Goal: Check status: Check status

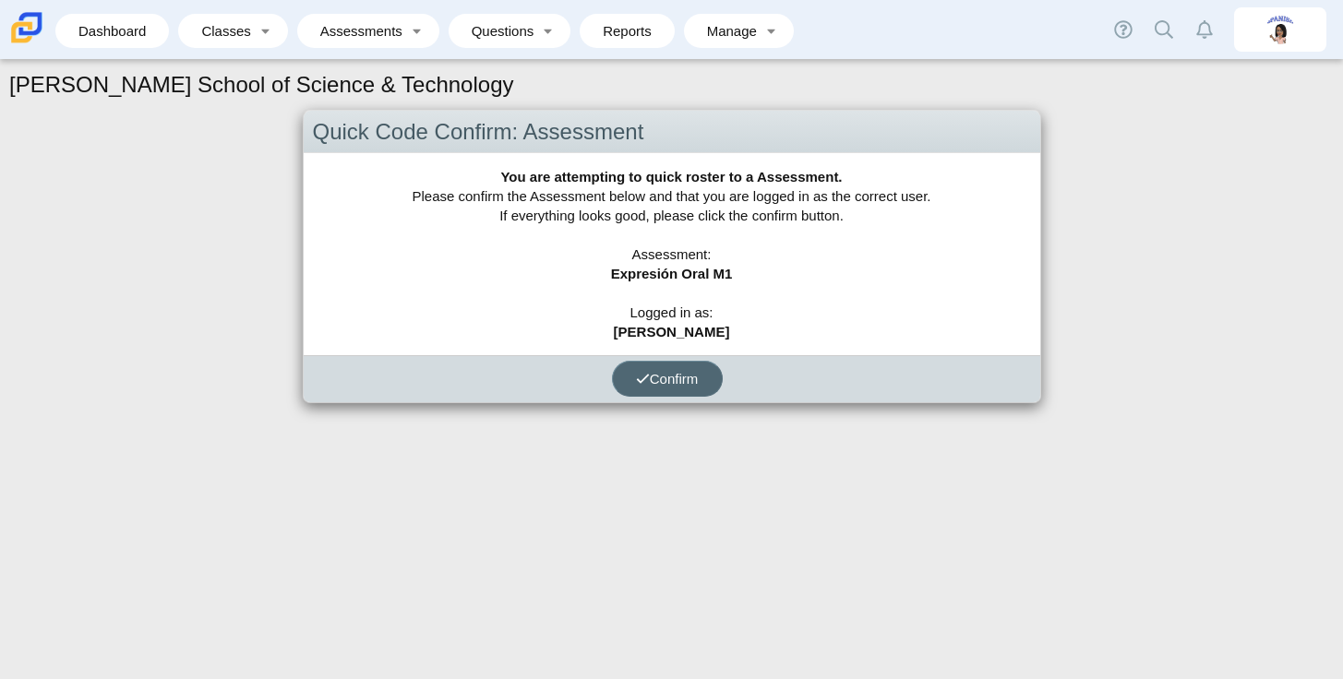
click at [667, 362] on button "Confirm" at bounding box center [667, 379] width 111 height 36
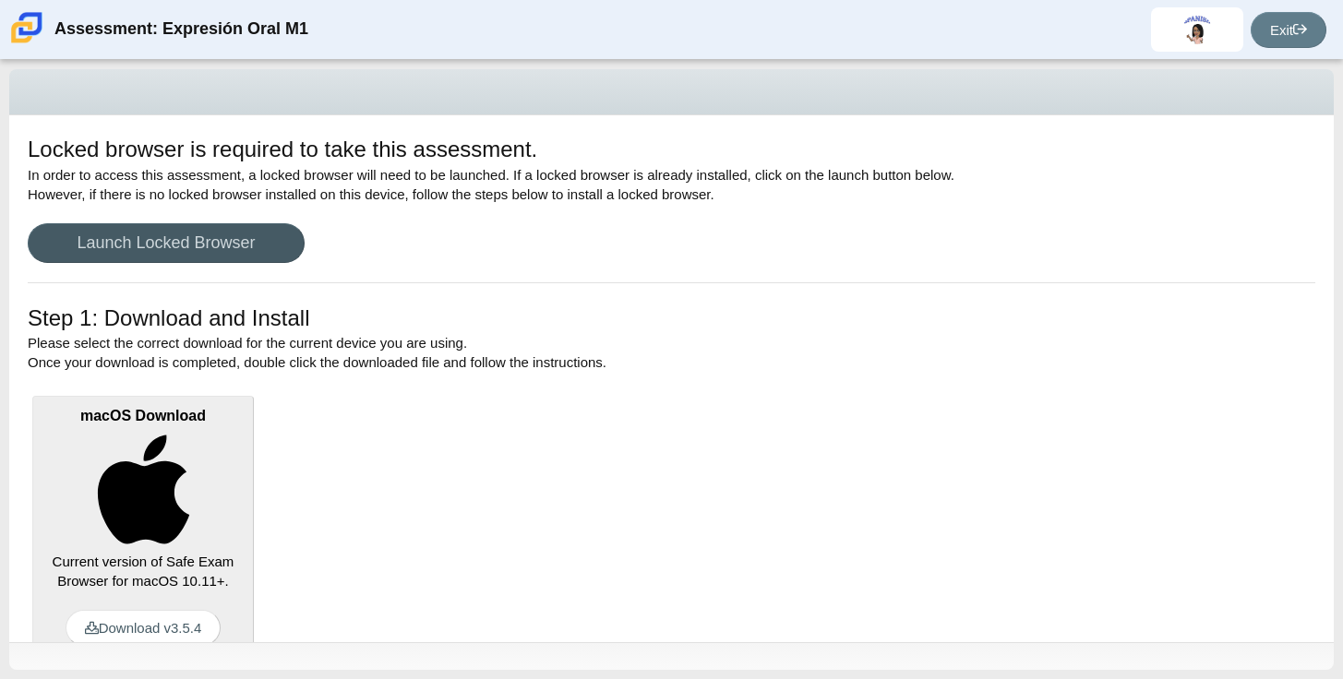
click at [24, 23] on img at bounding box center [26, 27] width 39 height 39
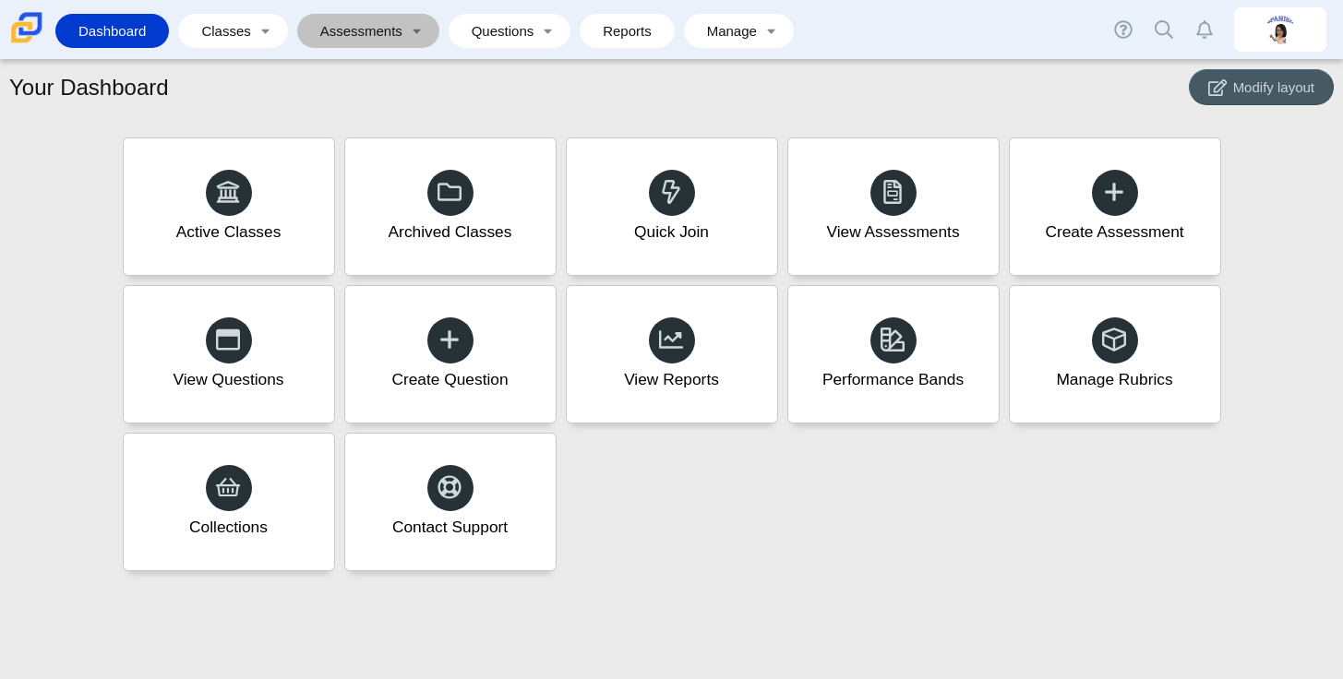
click at [401, 43] on link "Assessments" at bounding box center [355, 31] width 98 height 34
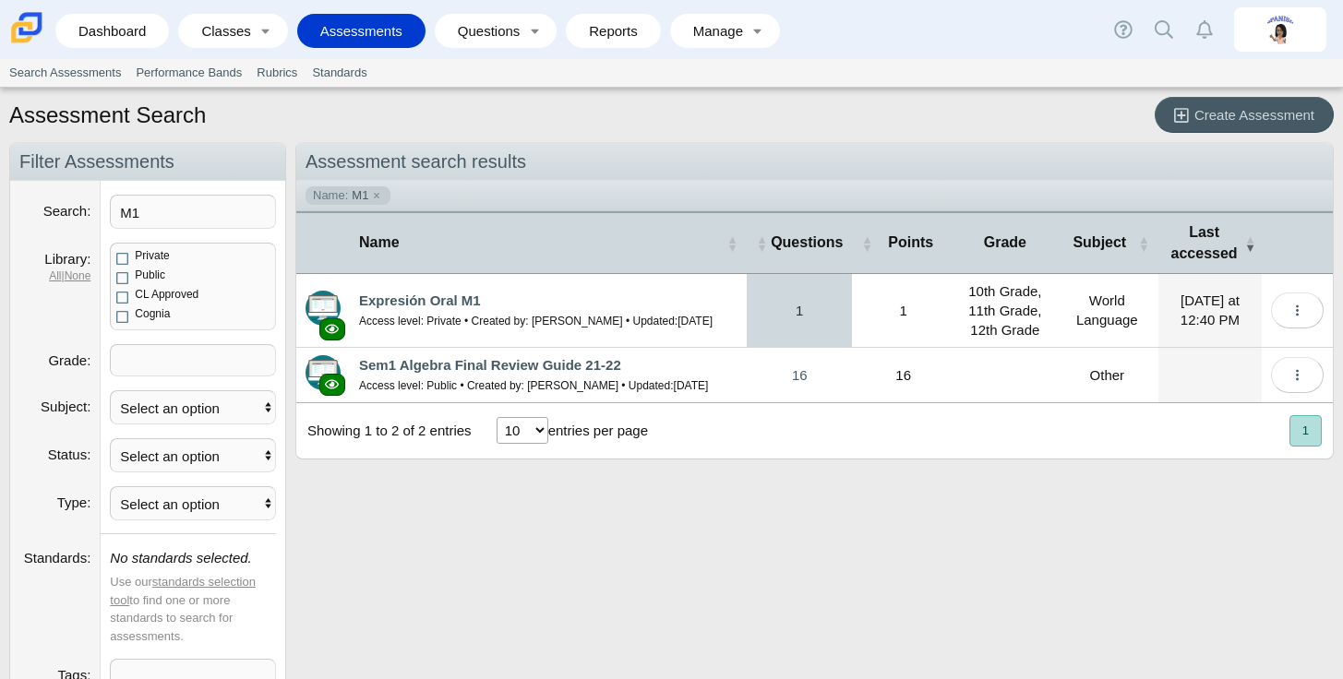
click at [808, 305] on link "1" at bounding box center [799, 310] width 105 height 73
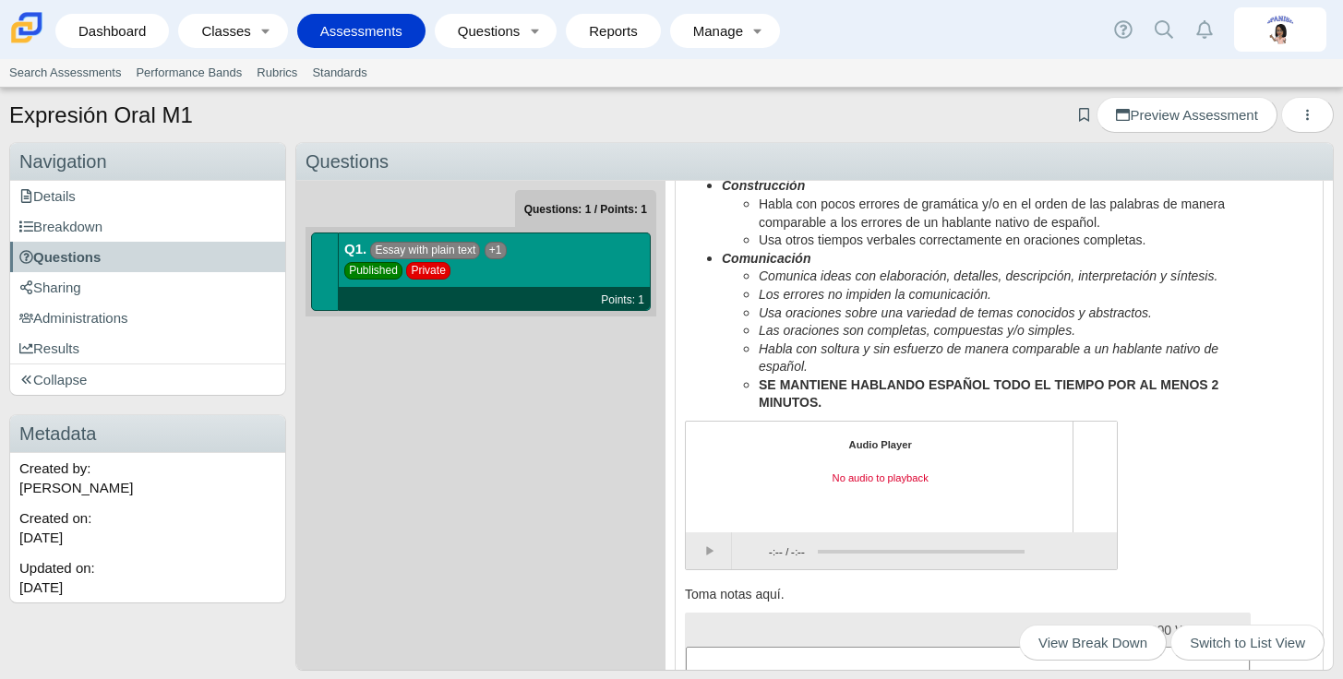
scroll to position [779, 0]
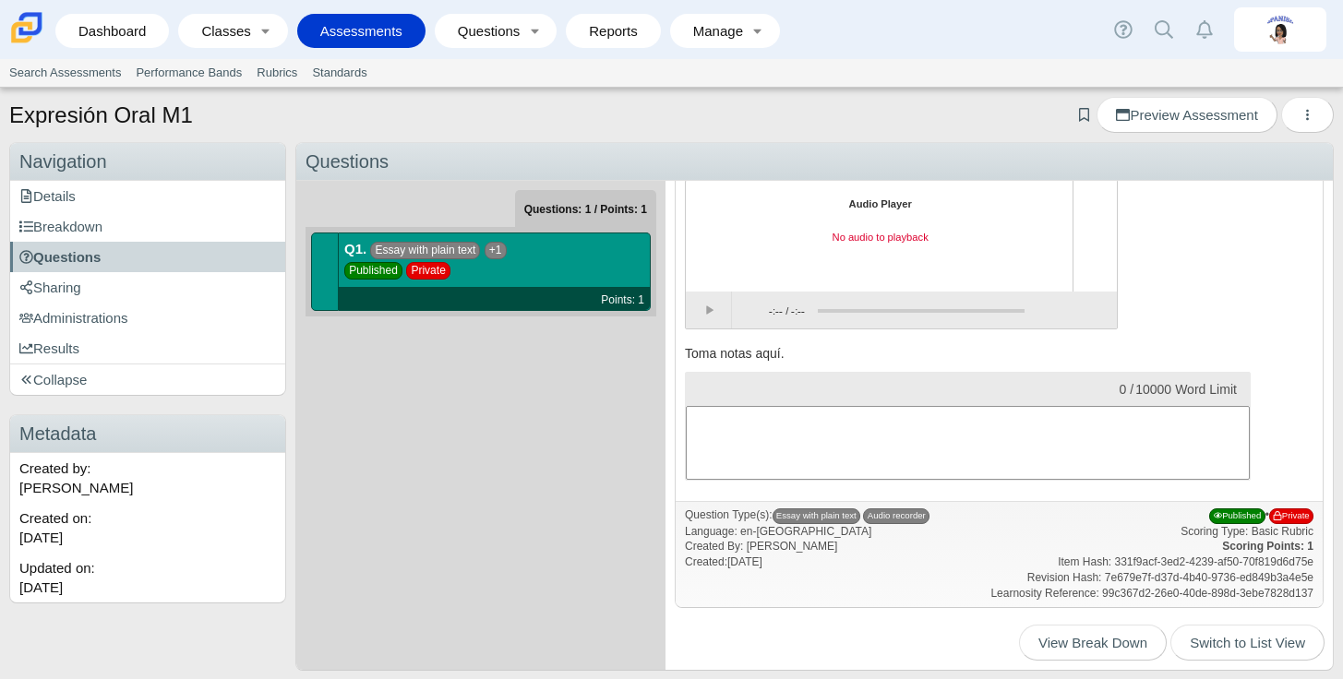
click at [380, 25] on link "Assessments" at bounding box center [361, 31] width 110 height 34
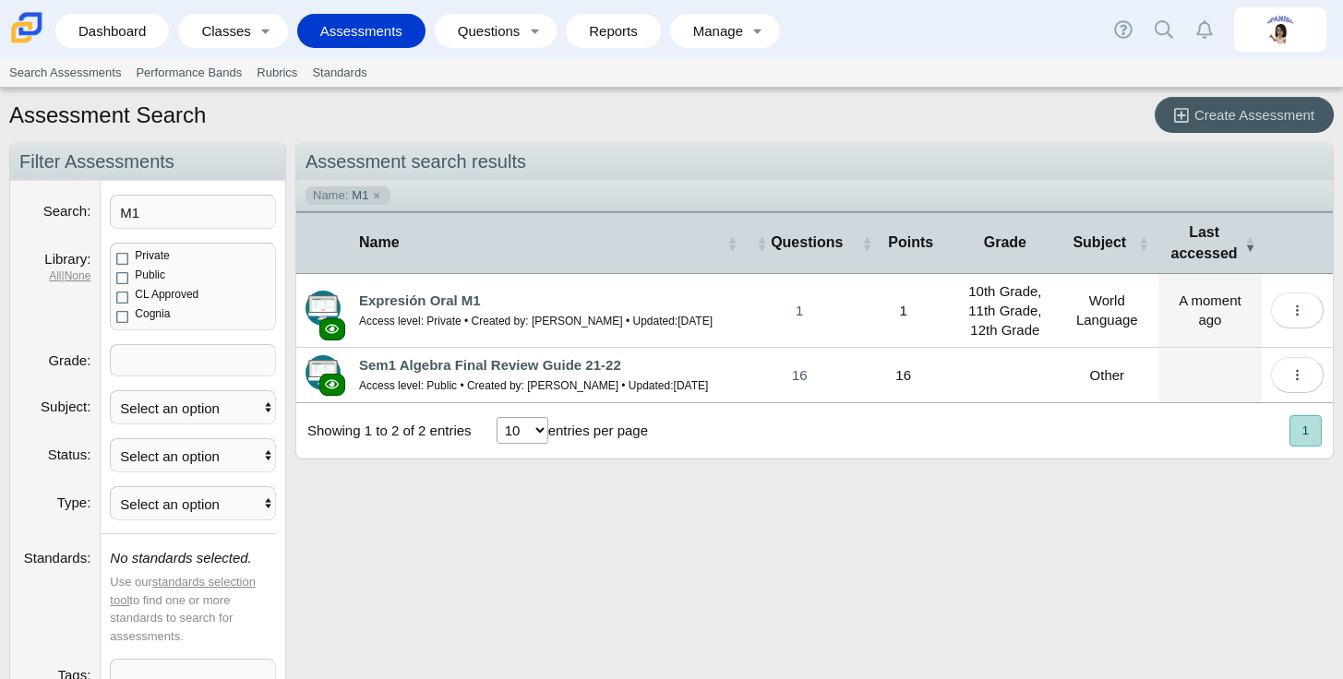
click at [1225, 316] on td "A moment ago" at bounding box center [1209, 311] width 103 height 74
click at [1327, 319] on td "Loading…" at bounding box center [1297, 311] width 71 height 74
click at [1300, 317] on span "More options" at bounding box center [1297, 311] width 14 height 16
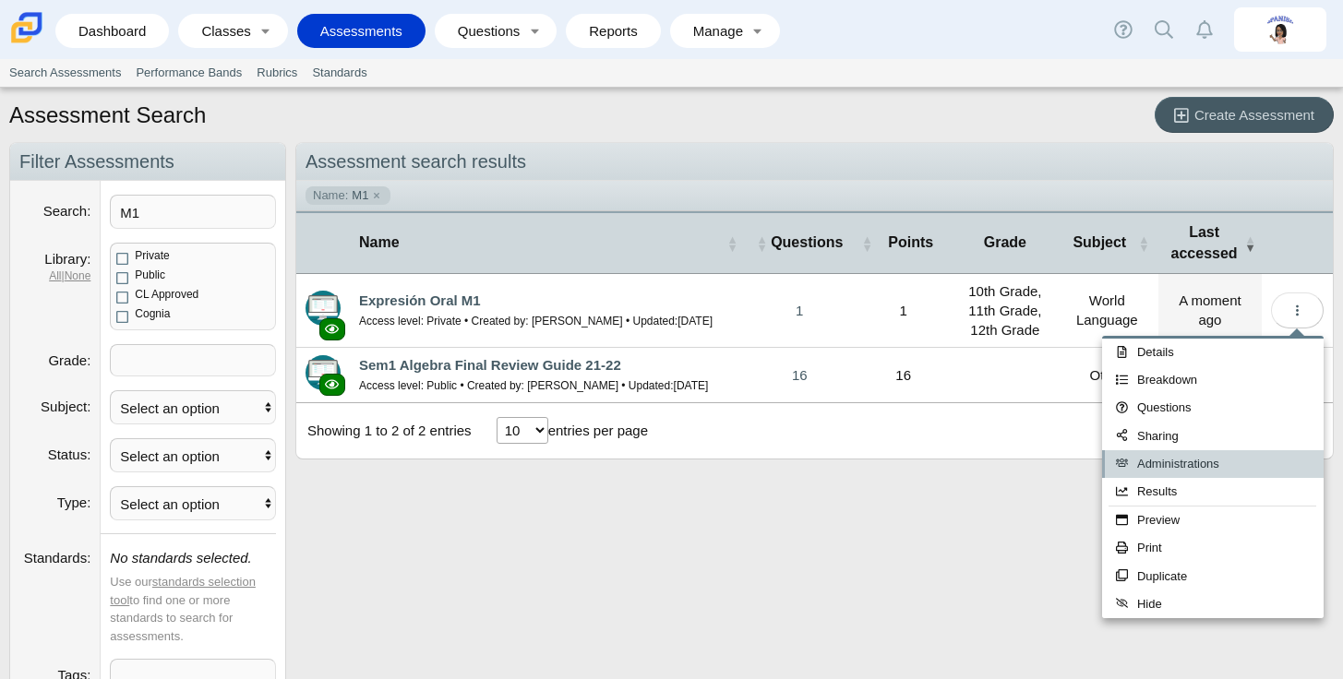
click at [1227, 463] on link "Administrations" at bounding box center [1212, 464] width 221 height 28
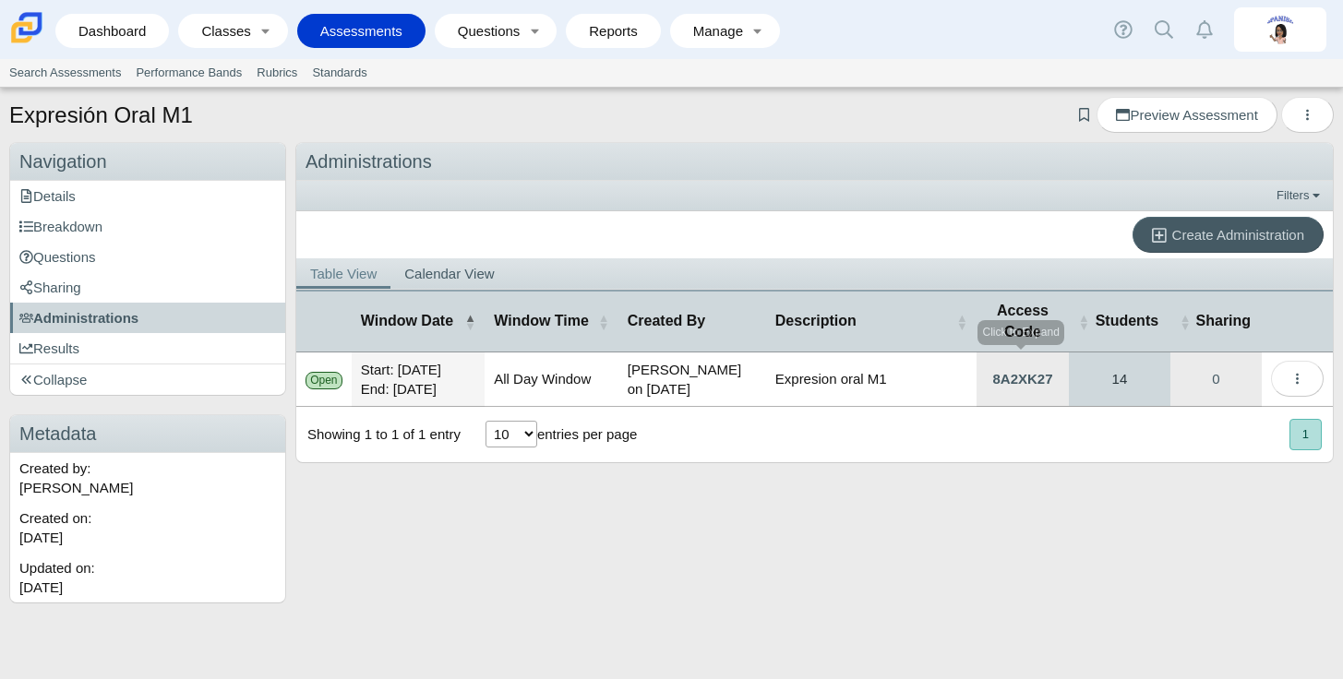
click at [1111, 395] on link "14" at bounding box center [1120, 380] width 102 height 54
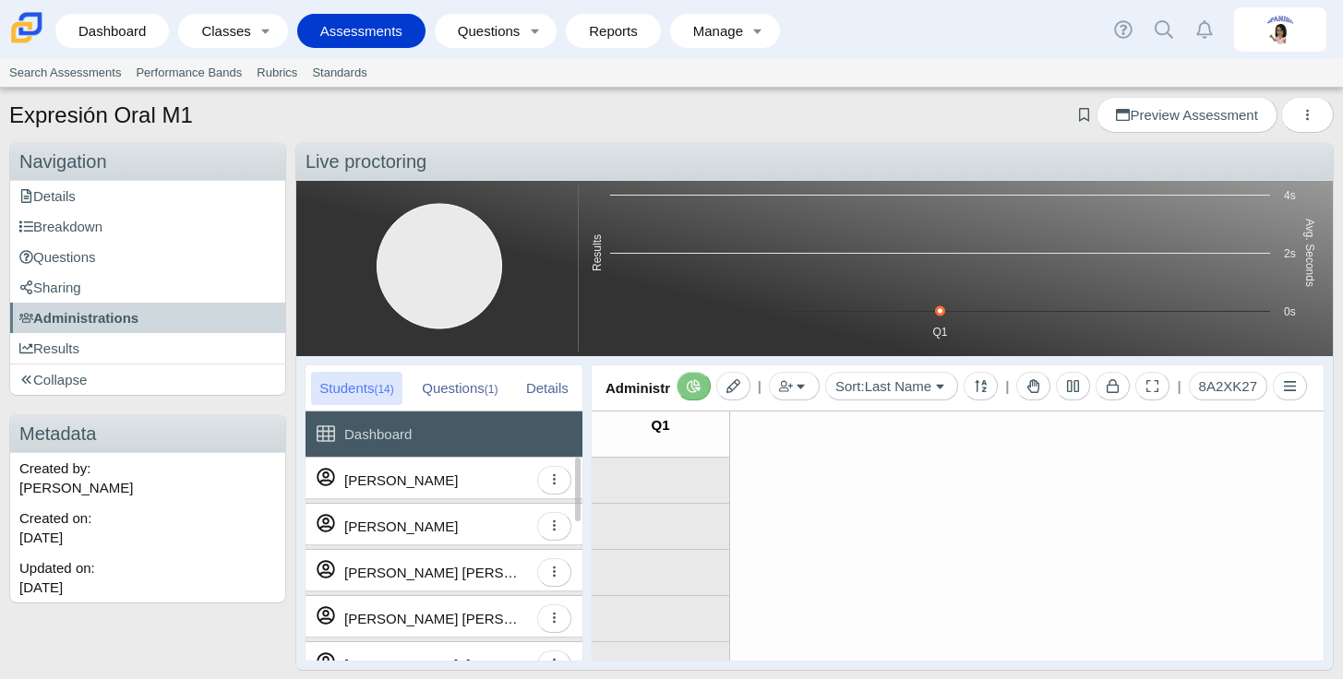
click at [448, 472] on div "[PERSON_NAME]" at bounding box center [436, 480] width 184 height 45
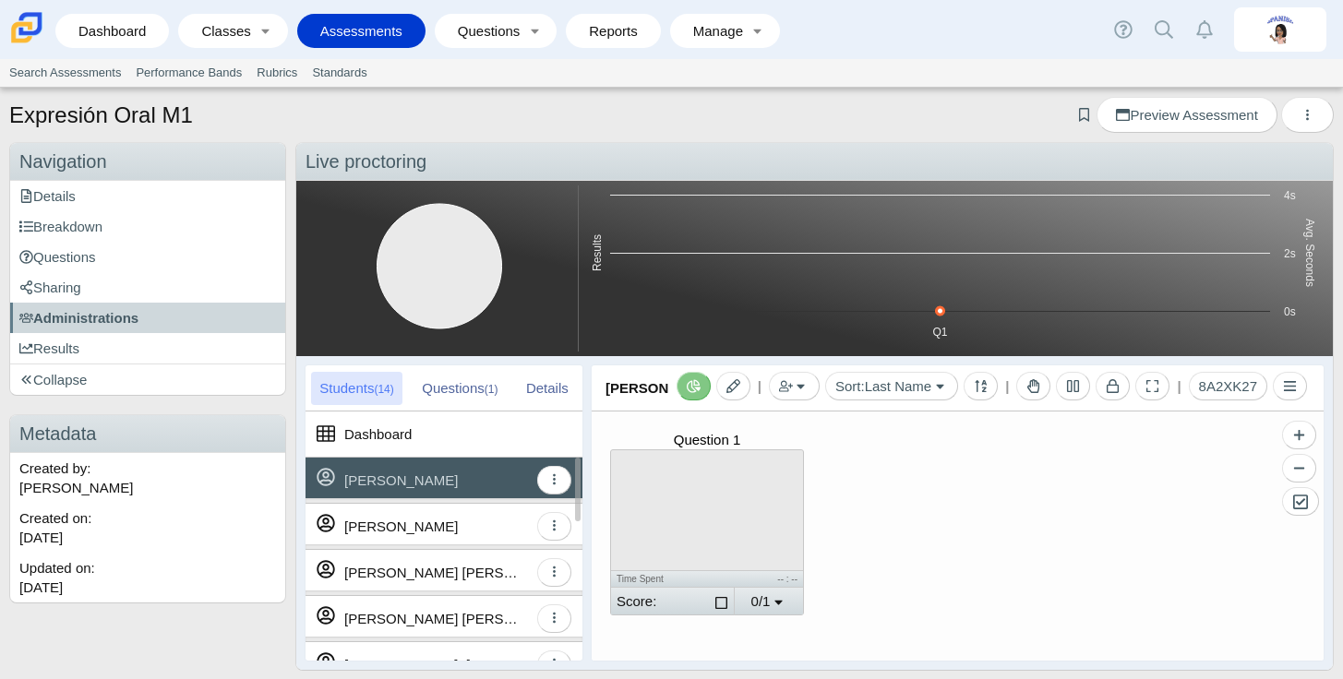
click at [480, 495] on div "[PERSON_NAME]" at bounding box center [436, 480] width 184 height 45
click at [474, 533] on div "[PERSON_NAME]" at bounding box center [436, 526] width 184 height 45
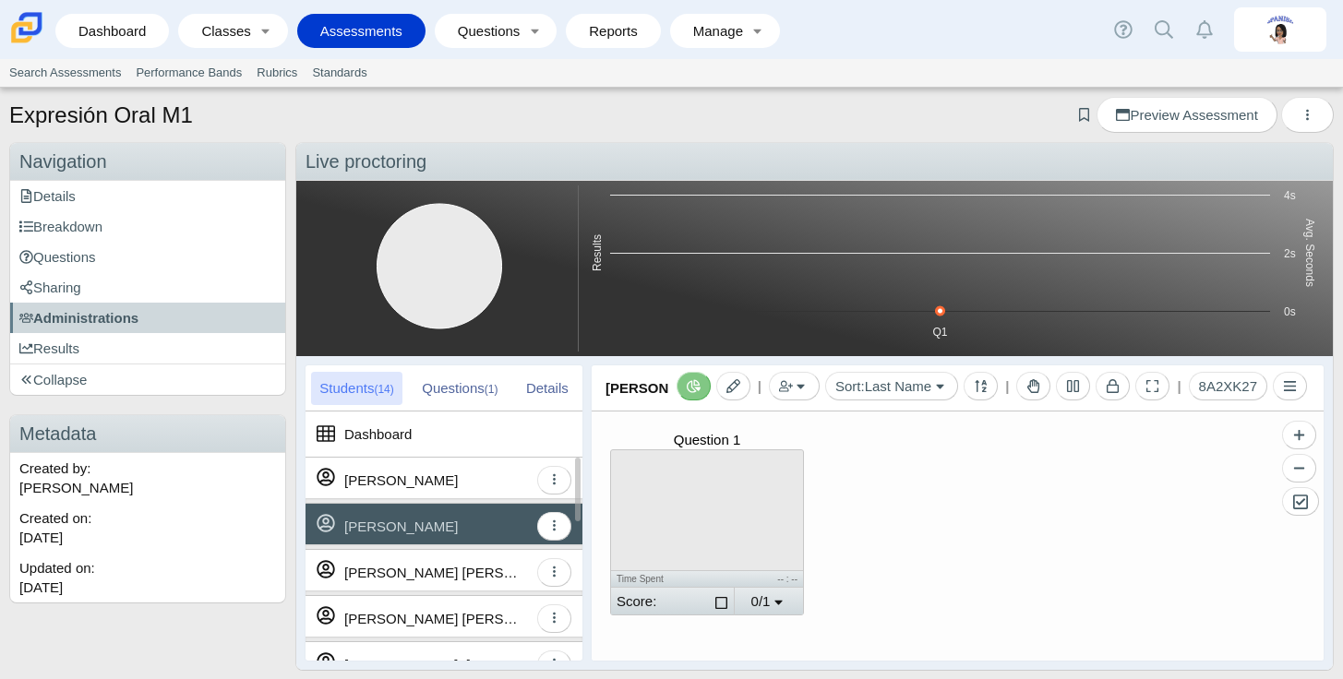
click at [471, 569] on div "[PERSON_NAME] [PERSON_NAME]" at bounding box center [436, 572] width 184 height 45
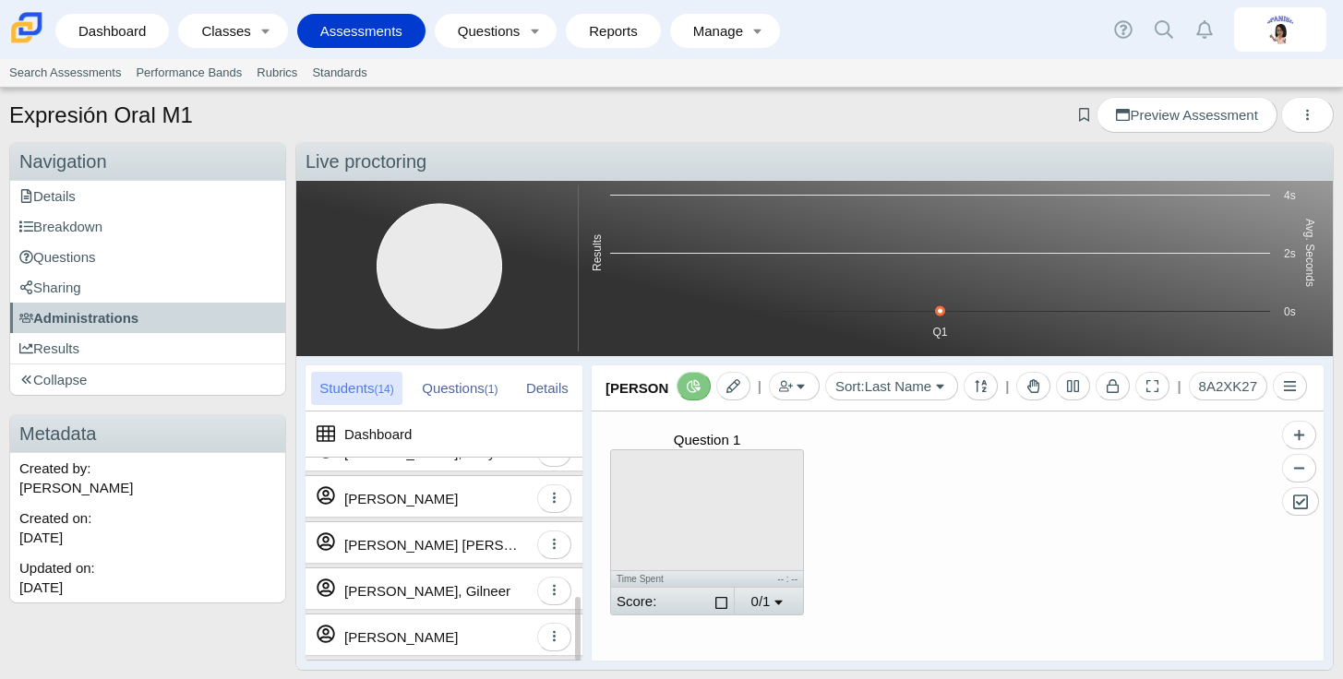
scroll to position [11, 0]
